Goal: Task Accomplishment & Management: Manage account settings

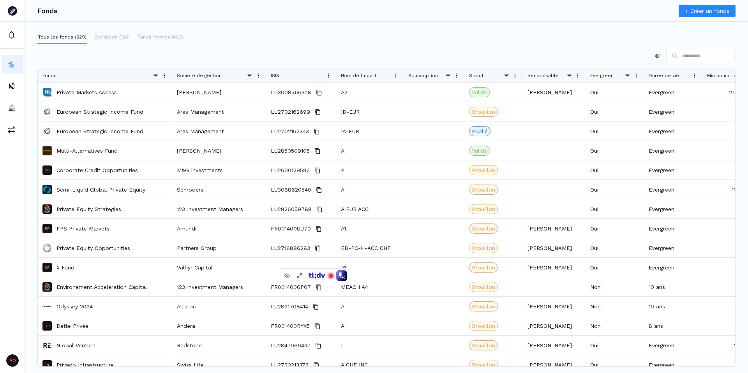
click at [148, 55] on div at bounding box center [386, 56] width 698 height 12
click at [258, 77] on span at bounding box center [258, 75] width 6 height 6
click at [294, 90] on span "Sort Ascending" at bounding box center [300, 89] width 70 height 12
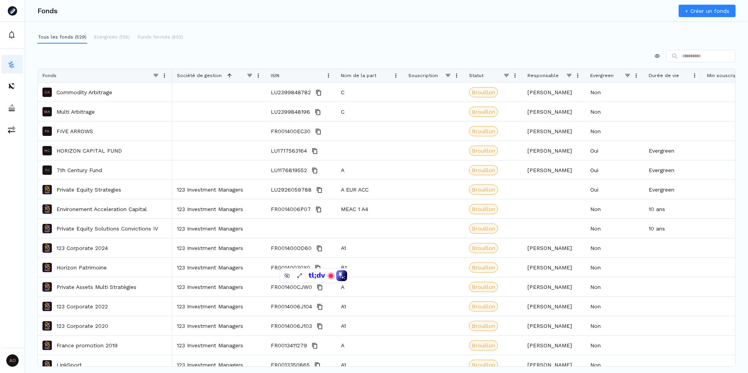
click at [327, 50] on div at bounding box center [386, 56] width 698 height 12
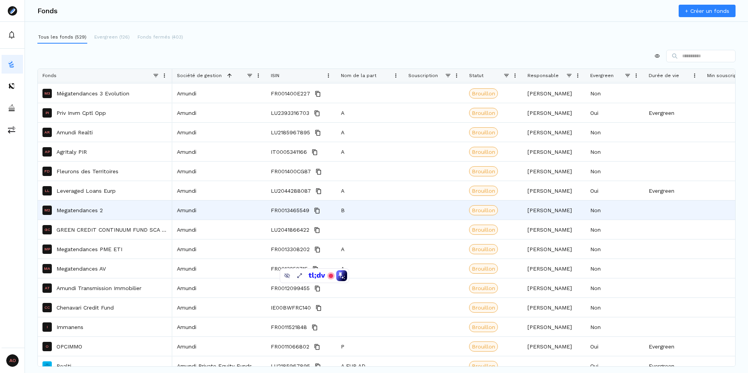
scroll to position [762, 0]
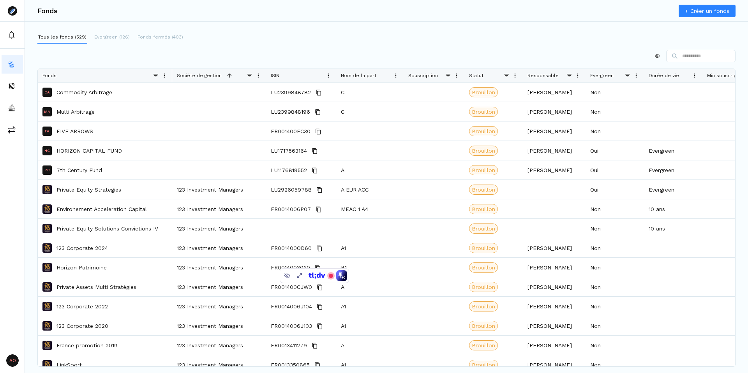
click at [393, 52] on div at bounding box center [386, 56] width 698 height 12
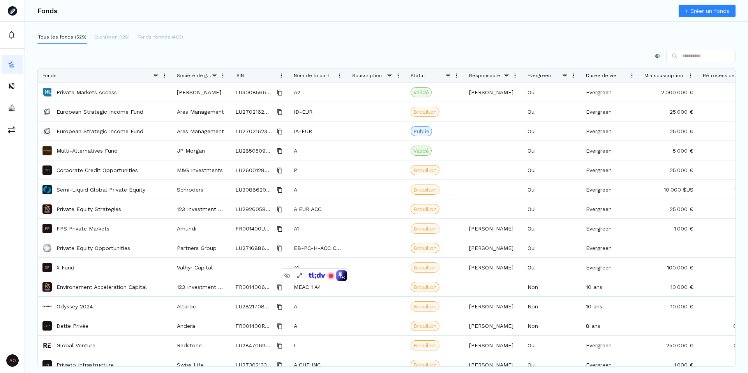
click at [301, 51] on div at bounding box center [386, 56] width 698 height 12
click at [271, 56] on div at bounding box center [386, 56] width 698 height 12
click at [111, 37] on p "Evergreen (126)" at bounding box center [111, 36] width 35 height 7
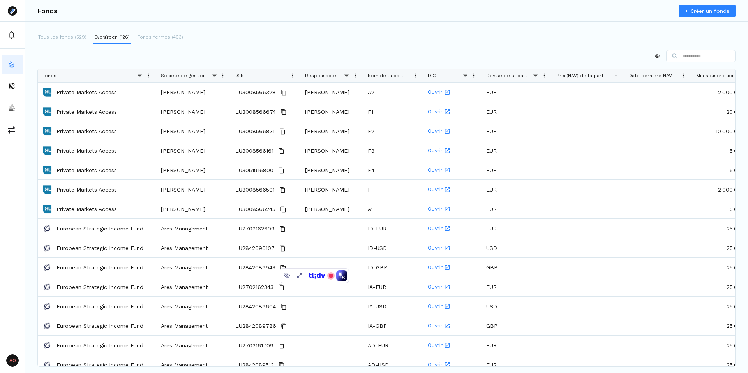
click at [236, 55] on div at bounding box center [386, 56] width 698 height 12
click at [472, 52] on div at bounding box center [386, 56] width 698 height 12
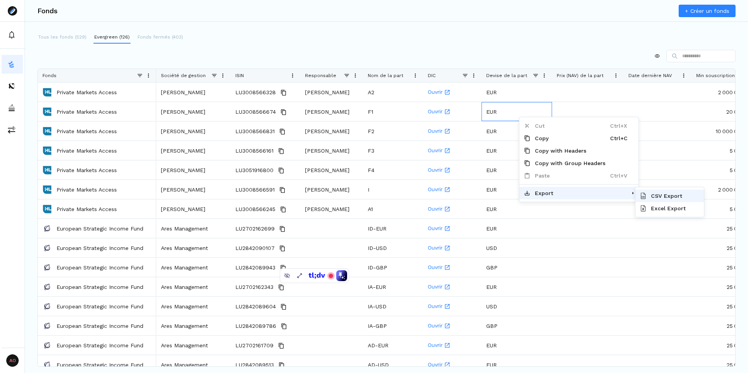
click at [669, 197] on span "CSV Export" at bounding box center [672, 196] width 52 height 12
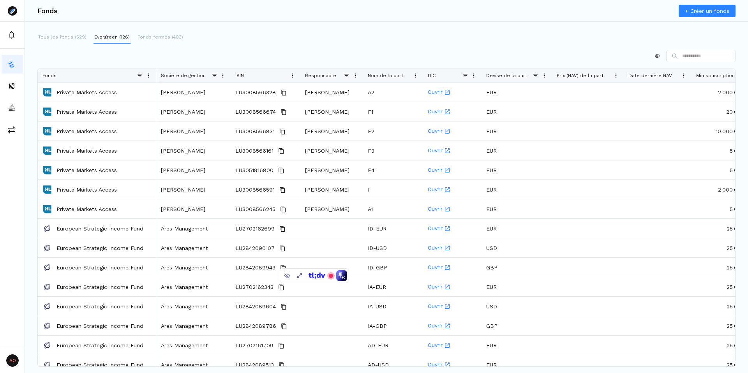
click at [561, 53] on div at bounding box center [386, 56] width 698 height 12
click at [530, 44] on div "Tous les fonds (529) Evergreen (126) Fonds fermés (403) Drag here to set row gr…" at bounding box center [386, 189] width 723 height 317
click at [44, 35] on p "Tous les fonds (529)" at bounding box center [62, 36] width 48 height 7
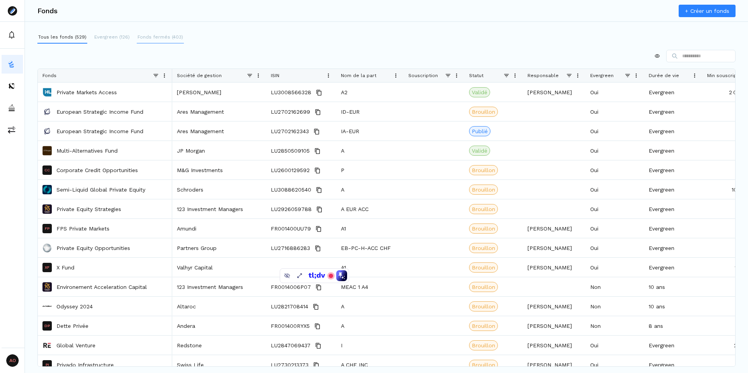
click at [164, 38] on p "Fonds fermés (403)" at bounding box center [160, 36] width 46 height 7
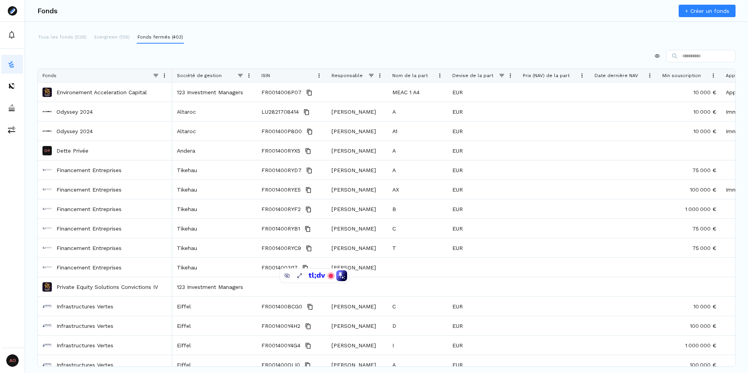
click at [290, 40] on div "Tous les fonds (529) Evergreen (126) Fonds fermés (403)" at bounding box center [386, 37] width 698 height 12
click at [326, 56] on div at bounding box center [386, 56] width 698 height 12
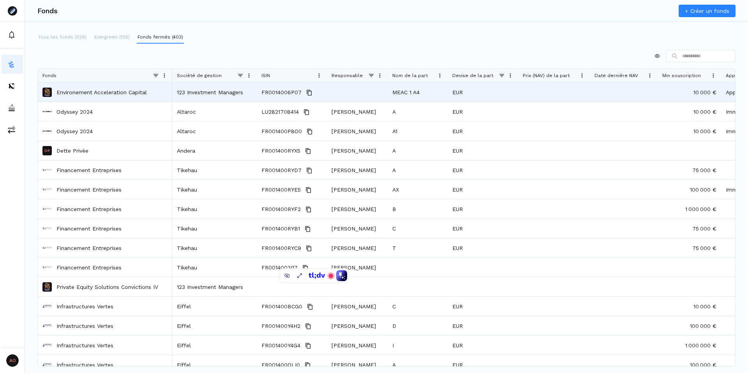
click at [84, 97] on div "Environement Acceleration Capital" at bounding box center [104, 92] width 125 height 18
click at [79, 93] on p "Environement Acceleration Capital" at bounding box center [101, 92] width 90 height 8
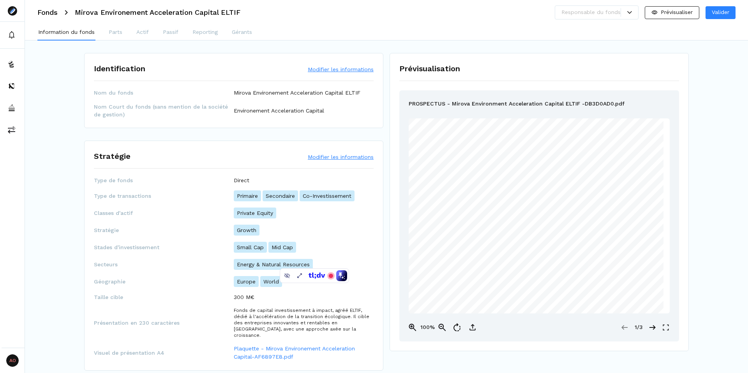
click at [334, 68] on button "Modifier les informations" at bounding box center [341, 69] width 66 height 8
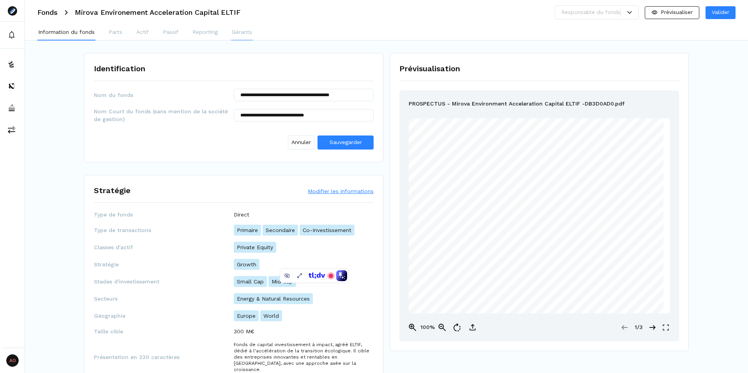
click at [242, 32] on p "Gérants" at bounding box center [242, 32] width 20 height 8
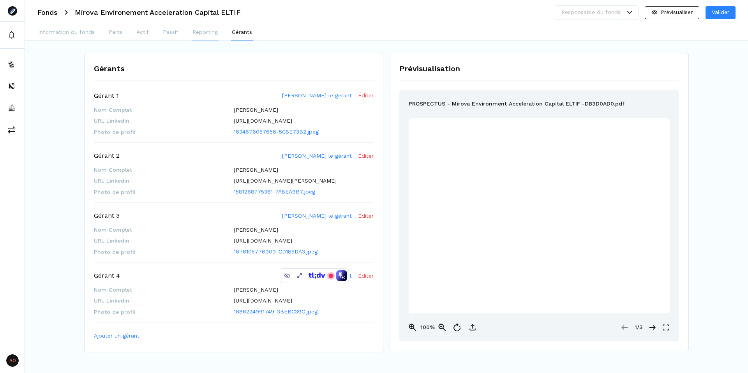
click at [207, 32] on p "Reporting" at bounding box center [204, 32] width 25 height 8
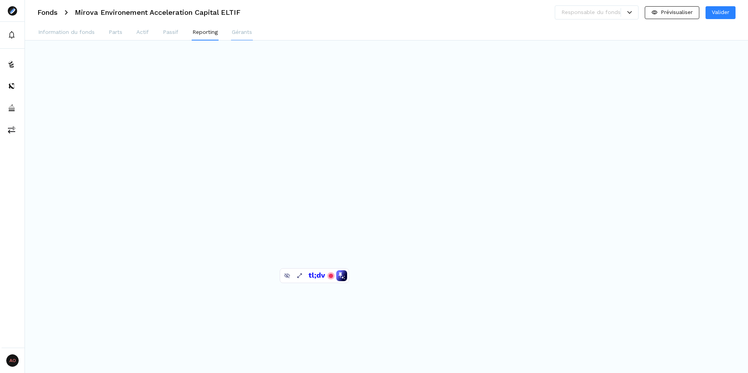
click at [239, 30] on p "Gérants" at bounding box center [242, 32] width 20 height 8
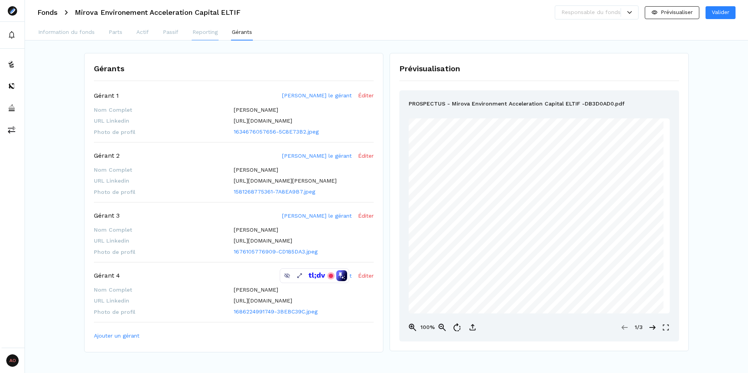
click at [198, 32] on p "Reporting" at bounding box center [204, 32] width 25 height 8
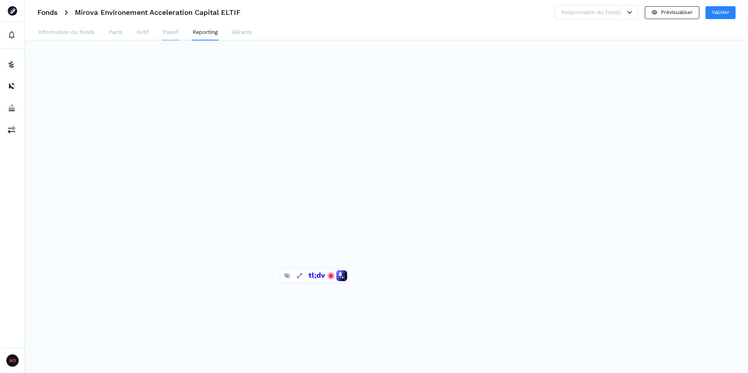
click at [169, 35] on p "Passif" at bounding box center [171, 32] width 16 height 8
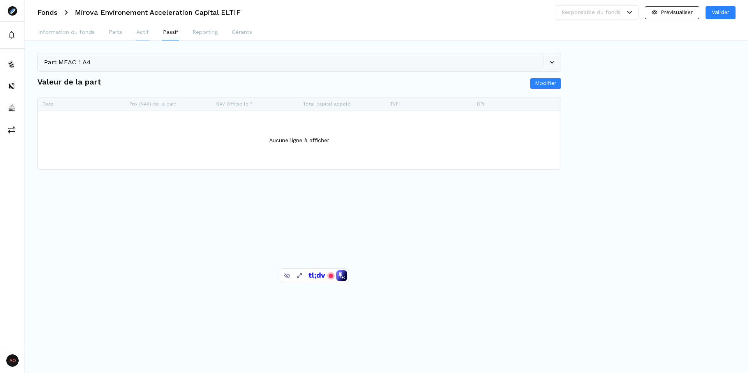
click at [141, 32] on p "Actif" at bounding box center [142, 32] width 12 height 8
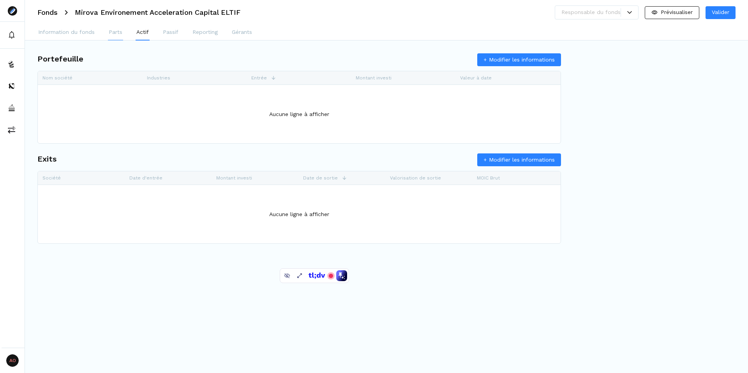
click at [115, 32] on p "Parts" at bounding box center [116, 32] width 14 height 8
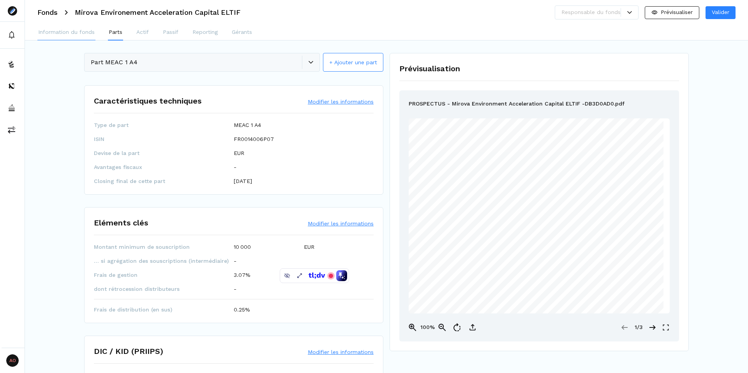
click at [74, 33] on p "Information du fonds" at bounding box center [66, 32] width 56 height 8
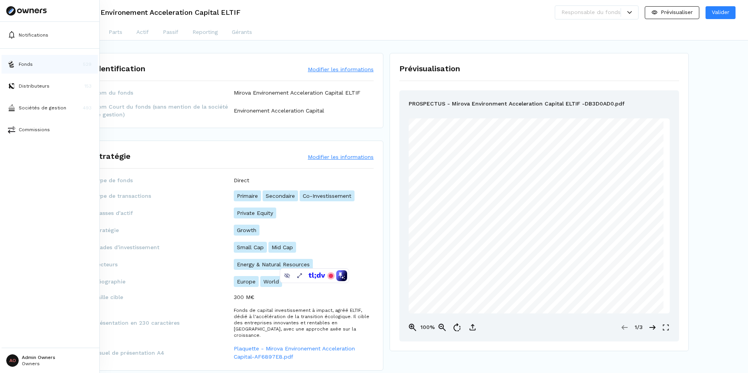
click at [26, 63] on p "Fonds" at bounding box center [26, 64] width 14 height 7
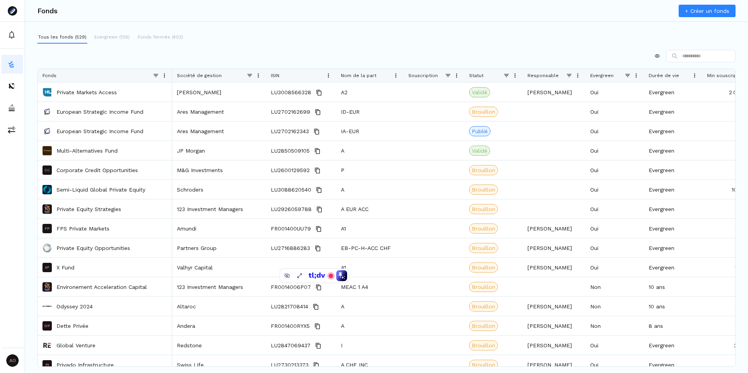
click at [258, 75] on span at bounding box center [258, 75] width 6 height 6
click at [290, 88] on span "Sort Ascending" at bounding box center [300, 89] width 70 height 12
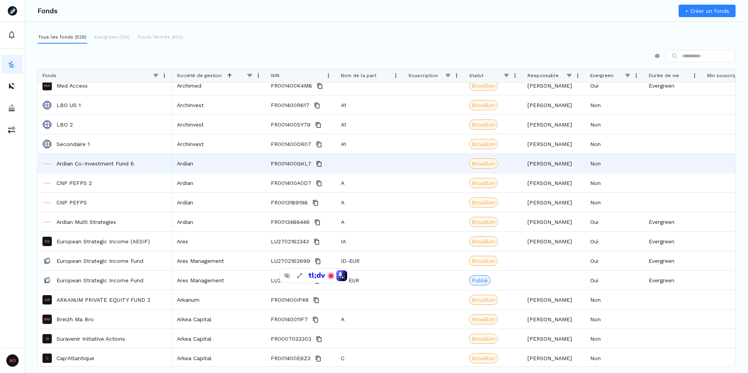
click at [88, 165] on p "Ardian Co-Investment Fund 6" at bounding box center [94, 164] width 77 height 8
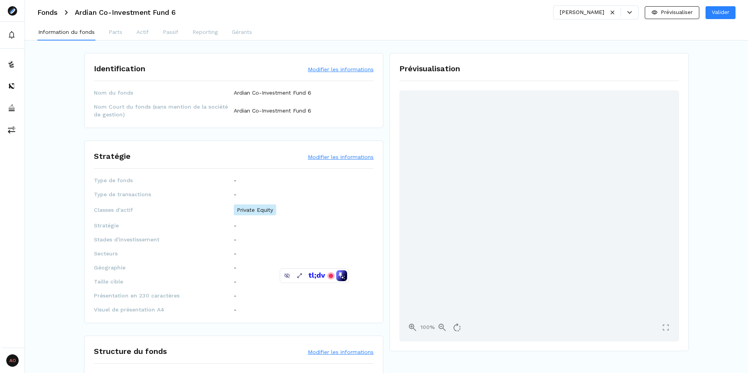
click at [336, 68] on button "Modifier les informations" at bounding box center [341, 69] width 66 height 8
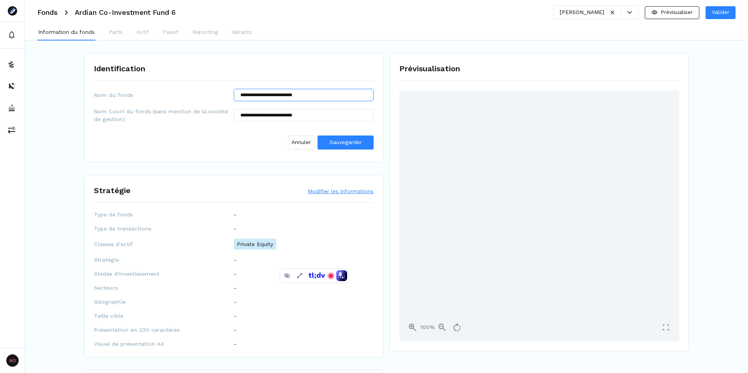
drag, startPoint x: 257, startPoint y: 95, endPoint x: 225, endPoint y: 89, distance: 32.9
click at [225, 89] on div "**********" at bounding box center [234, 95] width 280 height 12
click at [289, 95] on input "**********" at bounding box center [304, 95] width 140 height 12
type input "**********"
click at [206, 91] on span "Nom du fonds" at bounding box center [164, 95] width 140 height 8
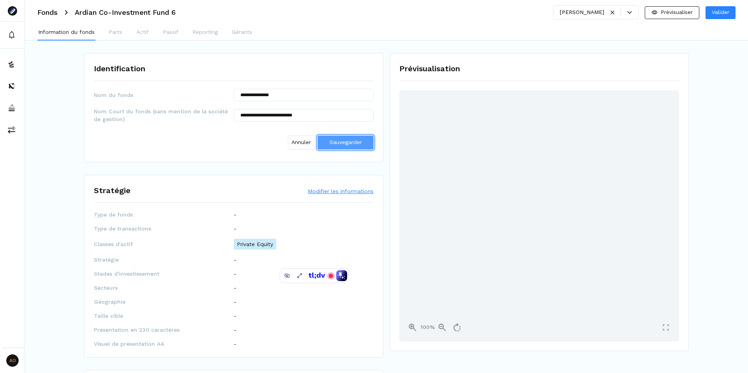
click at [343, 142] on span "Sauvegarder" at bounding box center [345, 142] width 32 height 6
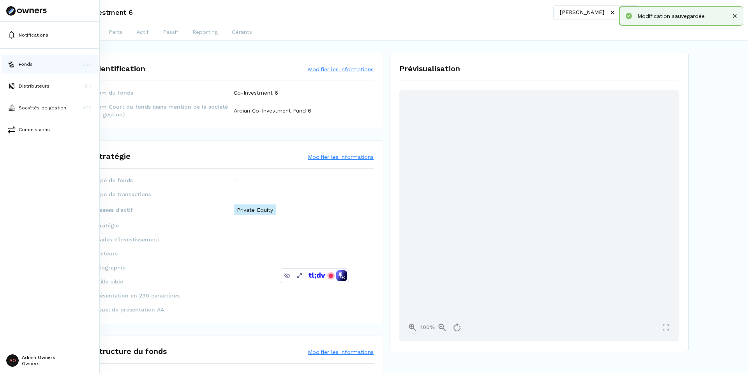
click at [26, 64] on p "Fonds" at bounding box center [26, 64] width 14 height 7
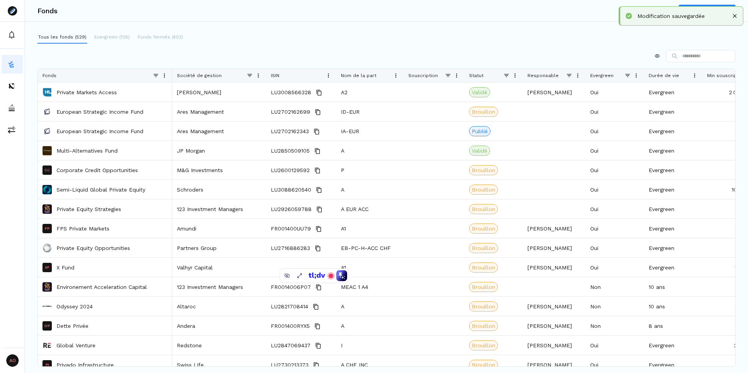
click at [264, 72] on div at bounding box center [265, 75] width 3 height 13
click at [260, 72] on span at bounding box center [258, 75] width 6 height 6
click at [284, 90] on span "Sort Ascending" at bounding box center [300, 89] width 70 height 12
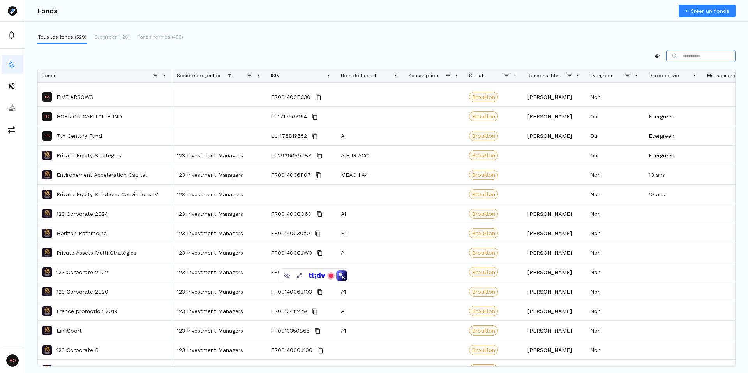
click at [679, 58] on input at bounding box center [700, 56] width 69 height 12
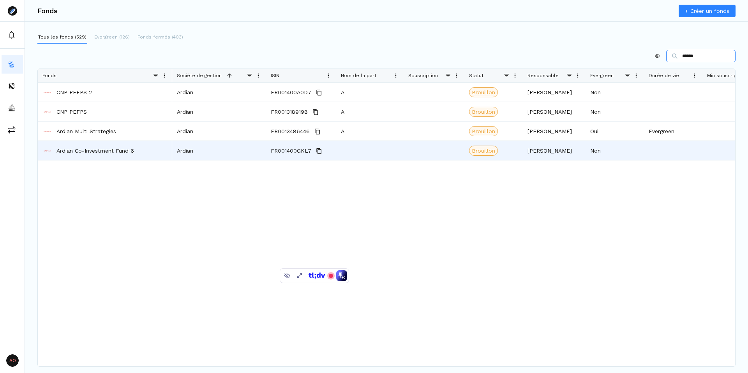
type input "******"
click at [98, 150] on p "Ardian Co-Investment Fund 6" at bounding box center [94, 151] width 77 height 8
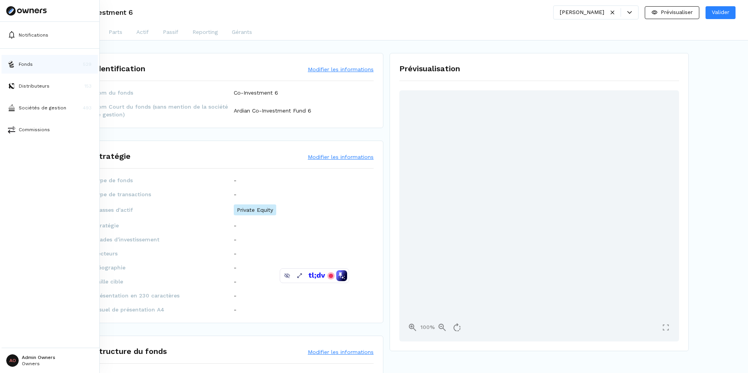
click at [23, 69] on button "Fonds 529" at bounding box center [50, 64] width 96 height 19
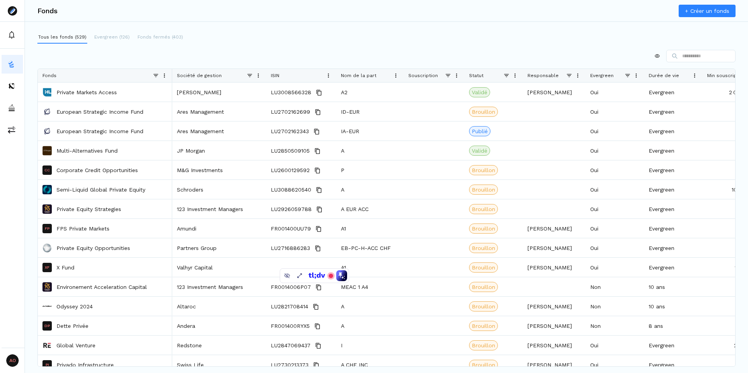
click at [255, 76] on span at bounding box center [258, 75] width 6 height 6
click at [283, 93] on span "Sort Ascending" at bounding box center [300, 89] width 70 height 12
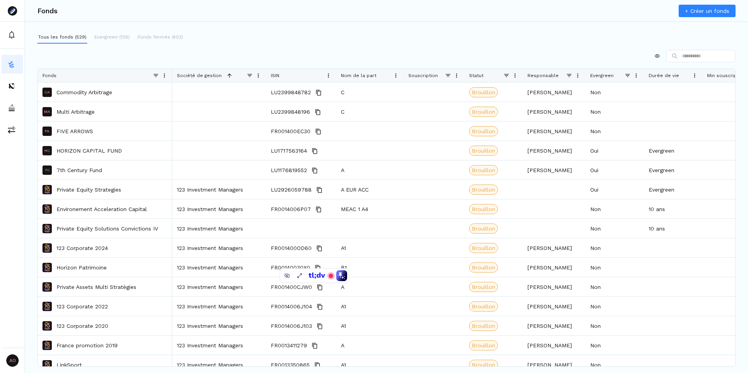
click at [269, 59] on div at bounding box center [386, 56] width 698 height 12
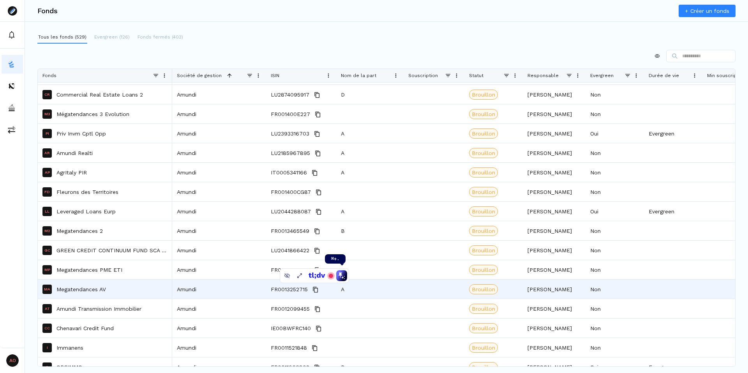
scroll to position [1018, 0]
